Goal: Information Seeking & Learning: Understand process/instructions

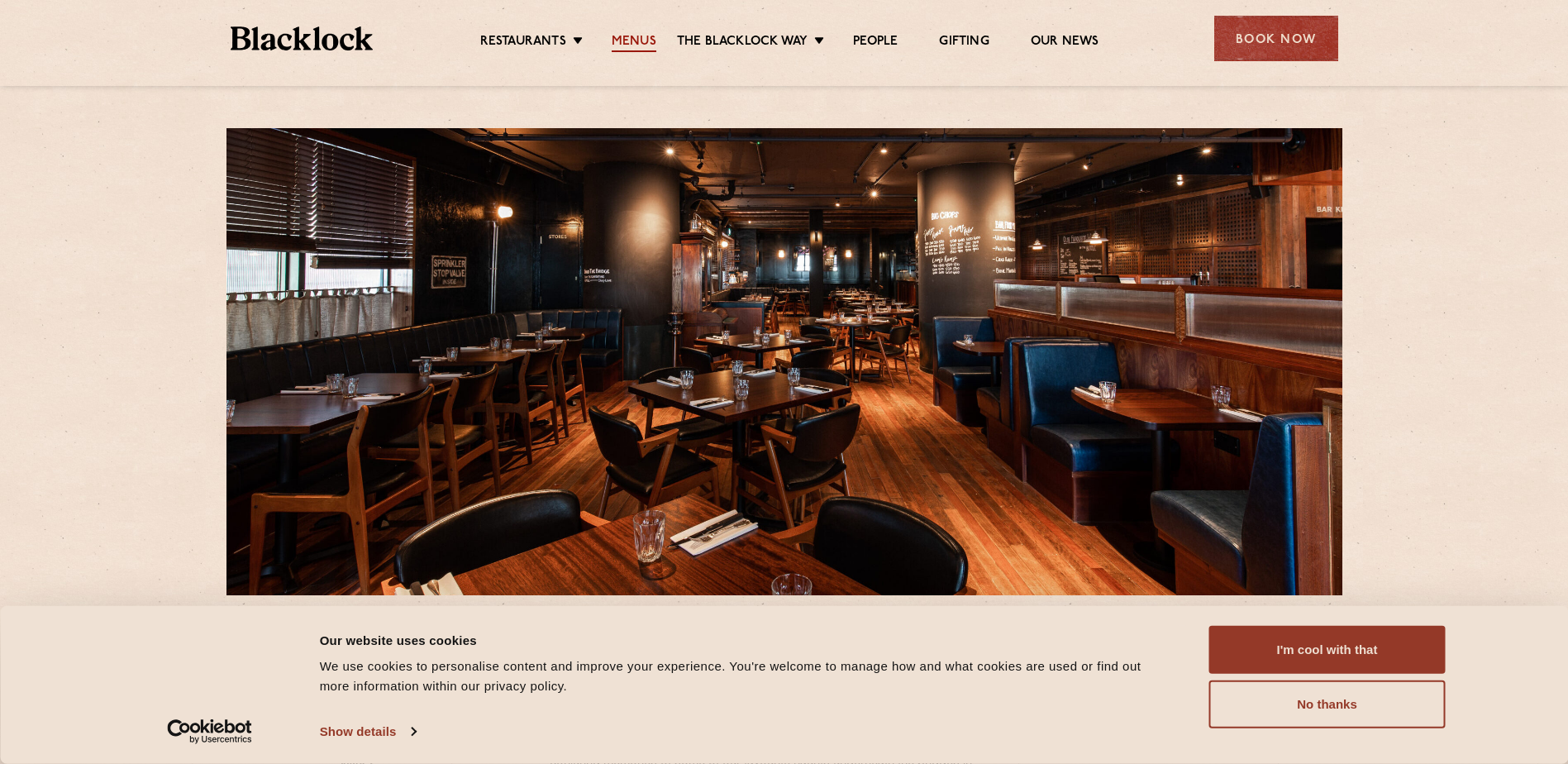
click at [641, 40] on link "Menus" at bounding box center [634, 43] width 45 height 18
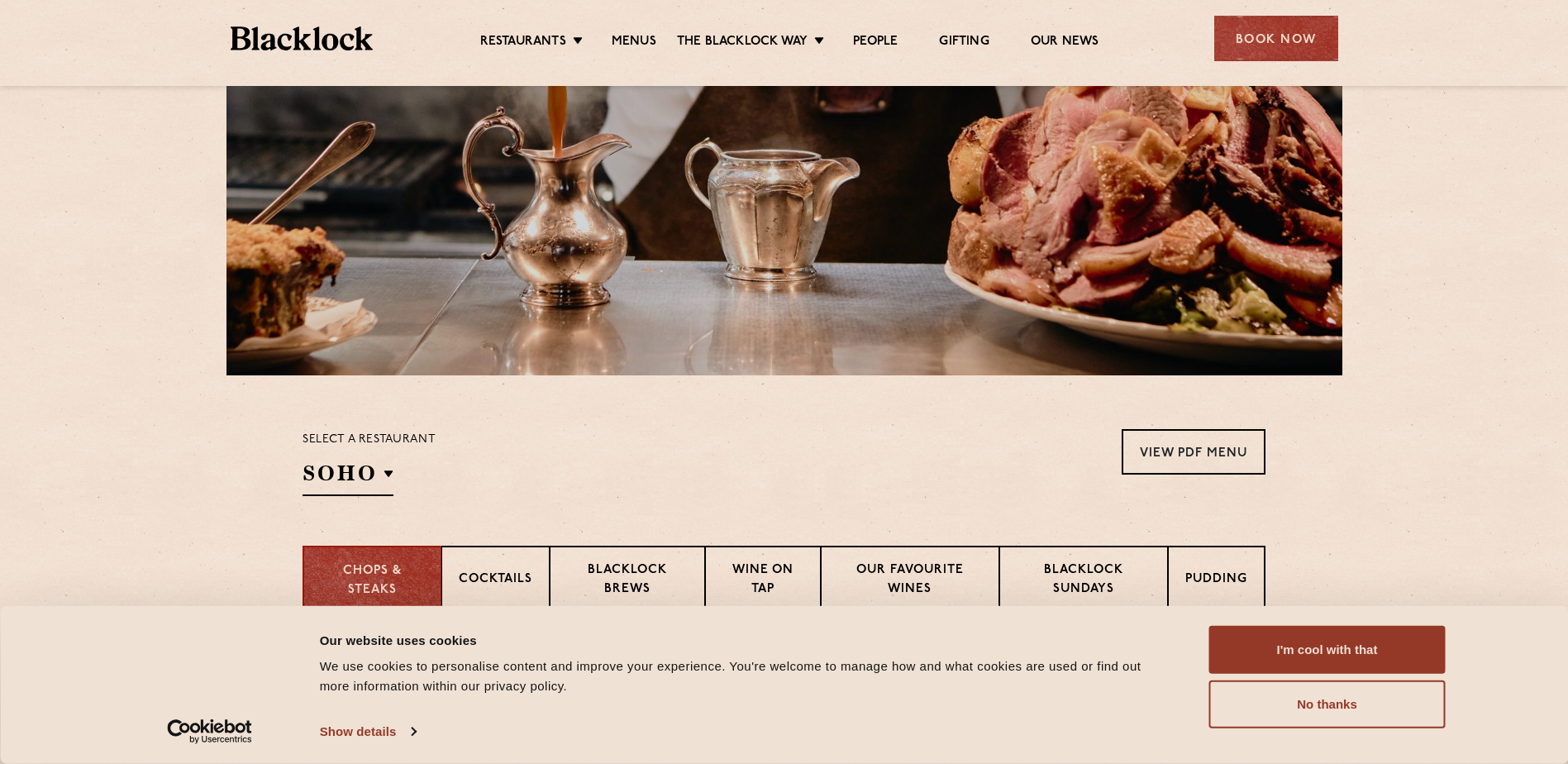
scroll to position [221, 0]
click at [1328, 708] on button "No thanks" at bounding box center [1326, 704] width 236 height 48
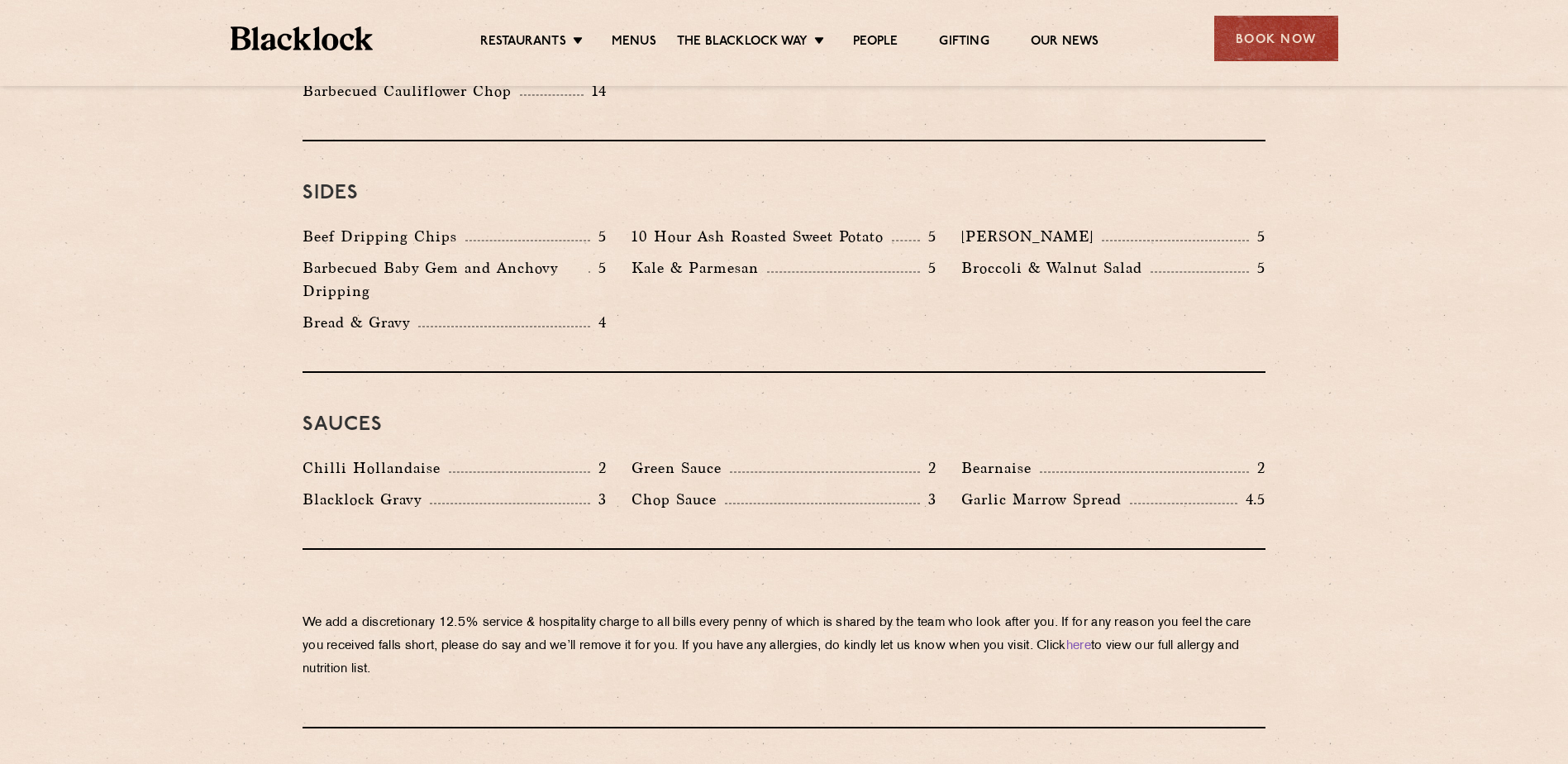
scroll to position [2452, 0]
